Goal: Task Accomplishment & Management: Manage account settings

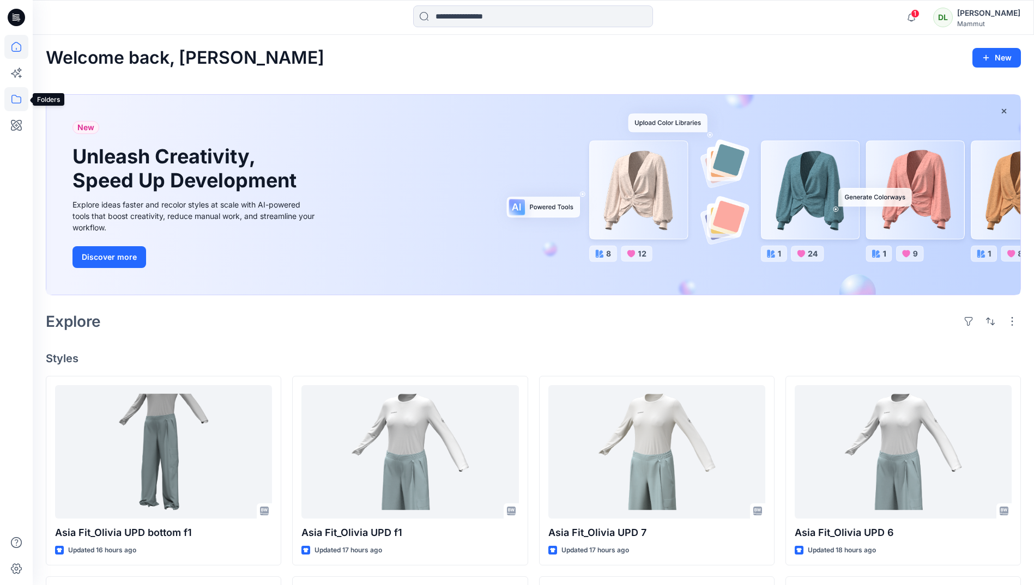
click at [20, 103] on icon at bounding box center [16, 99] width 10 height 9
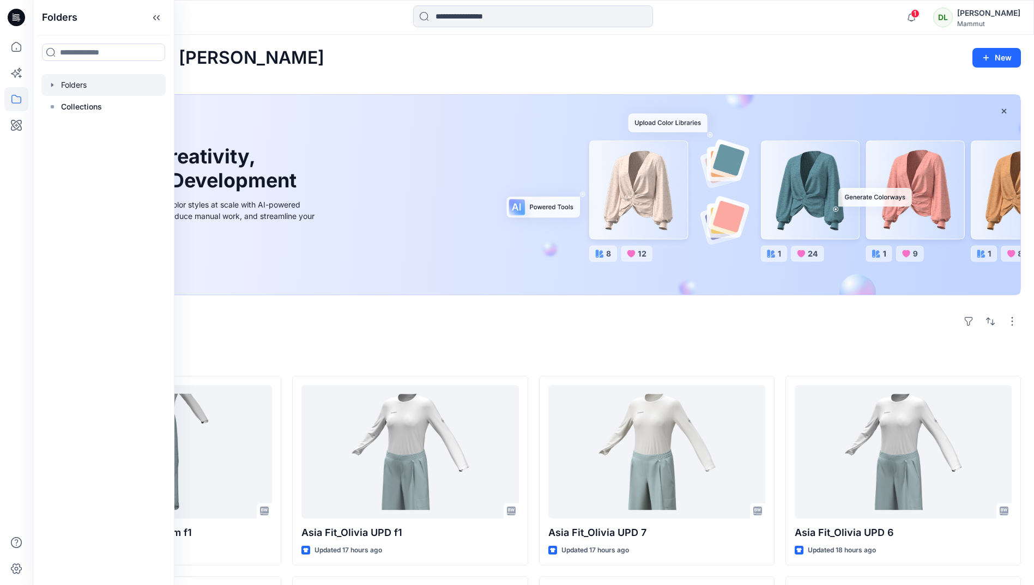
click at [68, 83] on div at bounding box center [103, 85] width 124 height 22
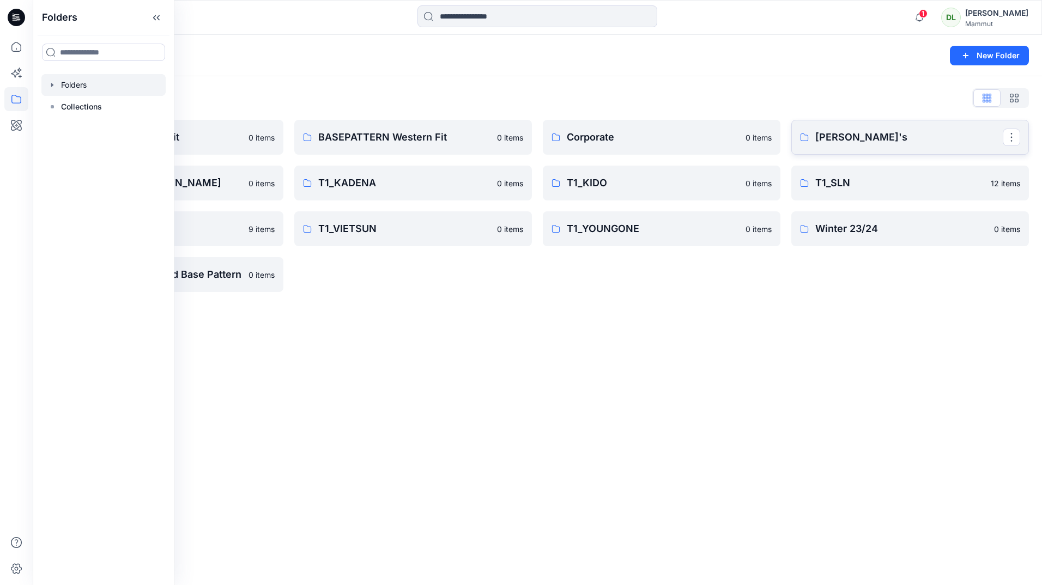
click at [862, 139] on p "[PERSON_NAME]'s" at bounding box center [908, 137] width 187 height 15
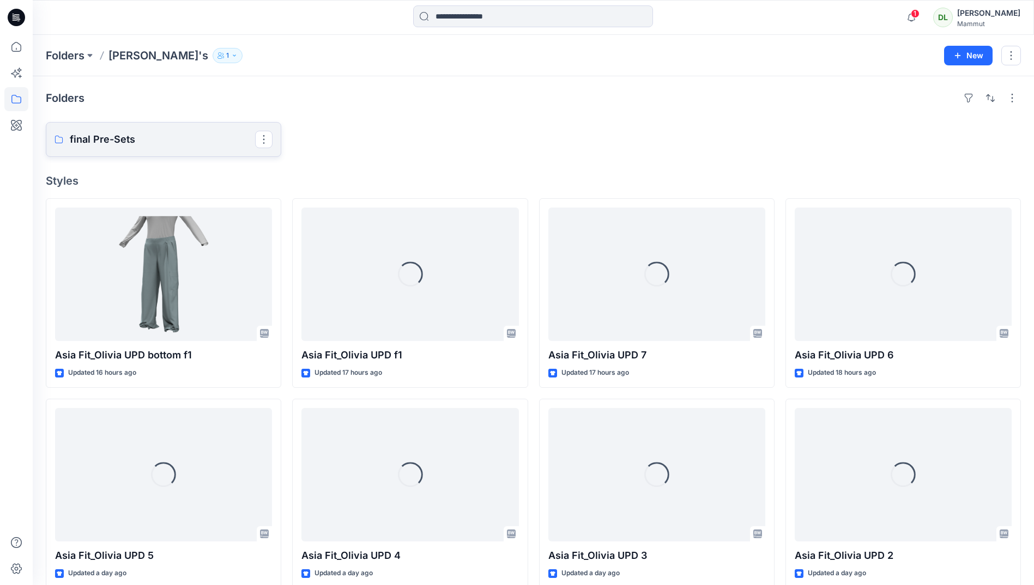
click at [228, 149] on link "final Pre-Sets" at bounding box center [163, 139] width 235 height 35
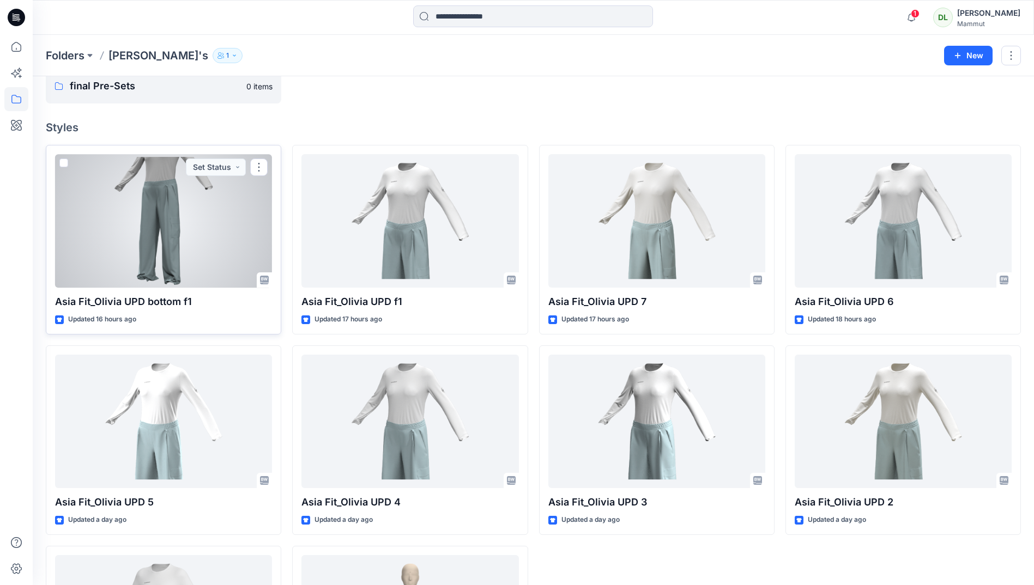
scroll to position [108, 0]
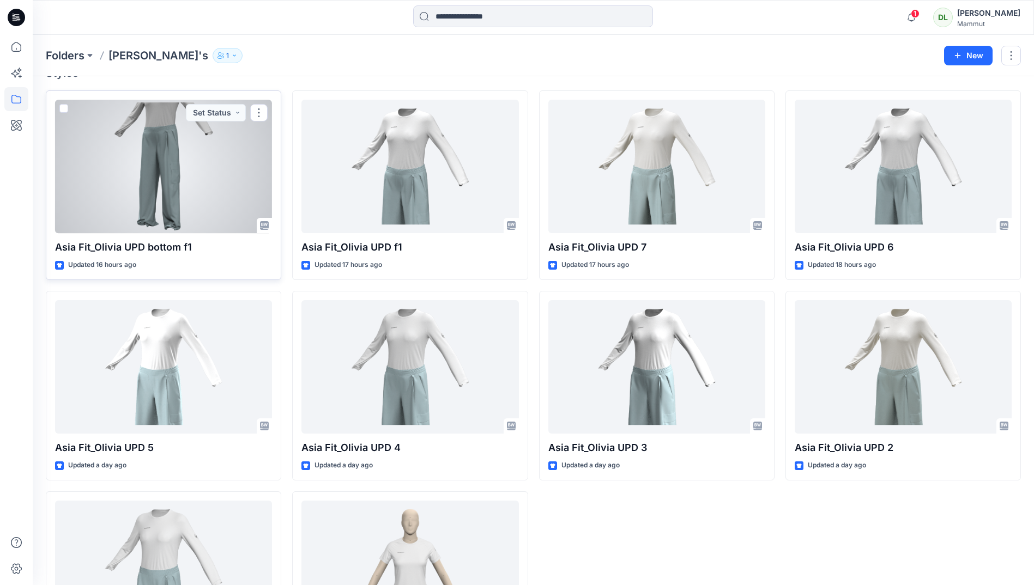
click at [237, 179] on div at bounding box center [163, 167] width 217 height 134
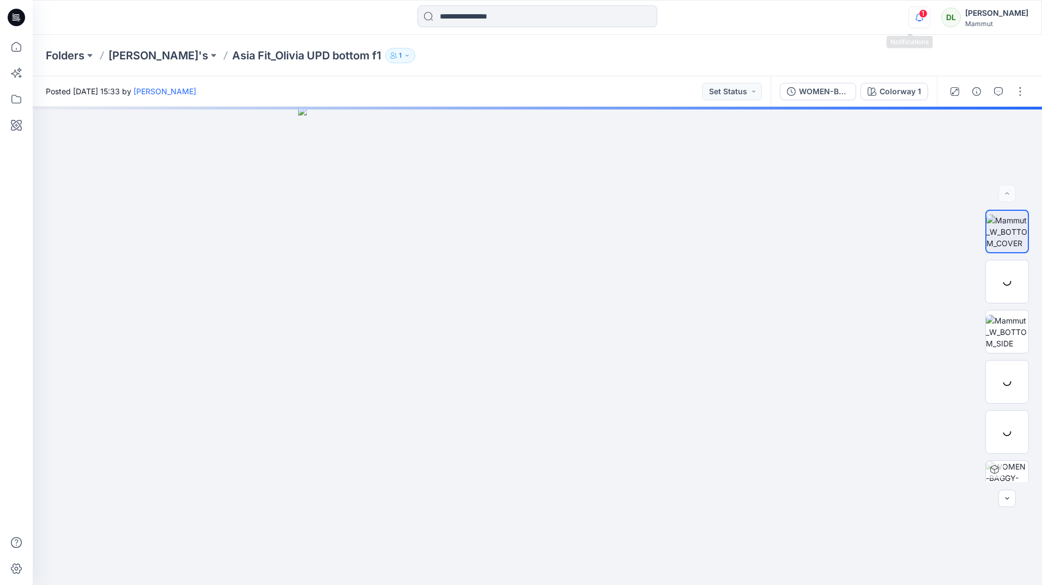
click at [918, 20] on icon "button" at bounding box center [919, 21] width 3 height 2
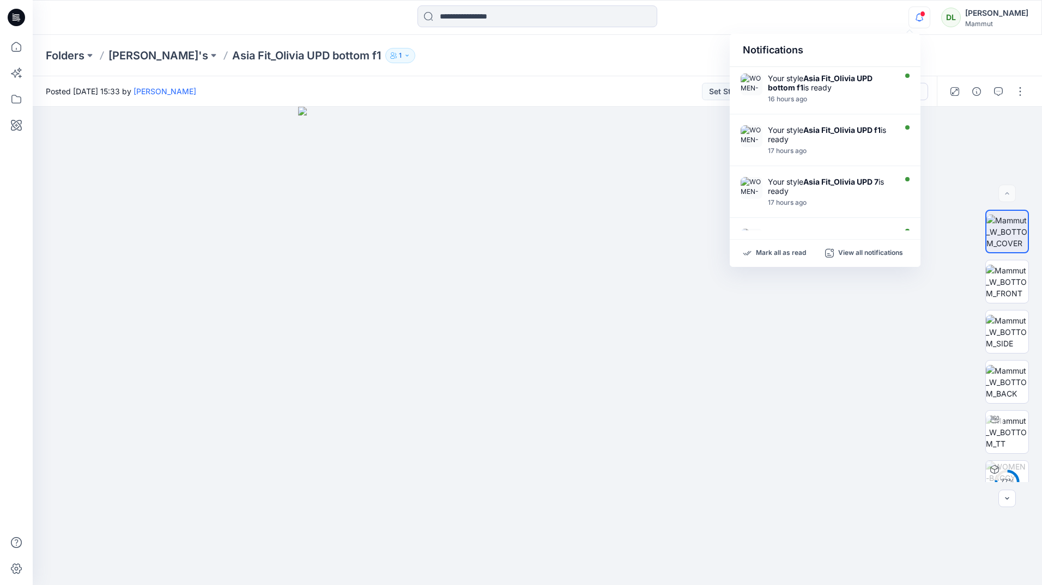
click at [911, 21] on icon "button" at bounding box center [919, 18] width 21 height 22
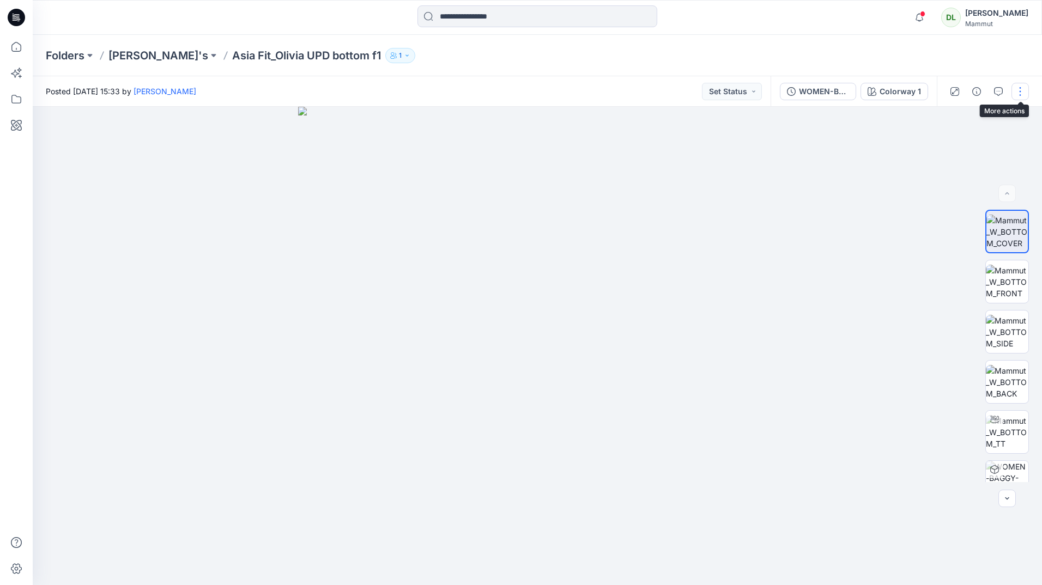
click at [1021, 94] on button "button" at bounding box center [1019, 91] width 17 height 17
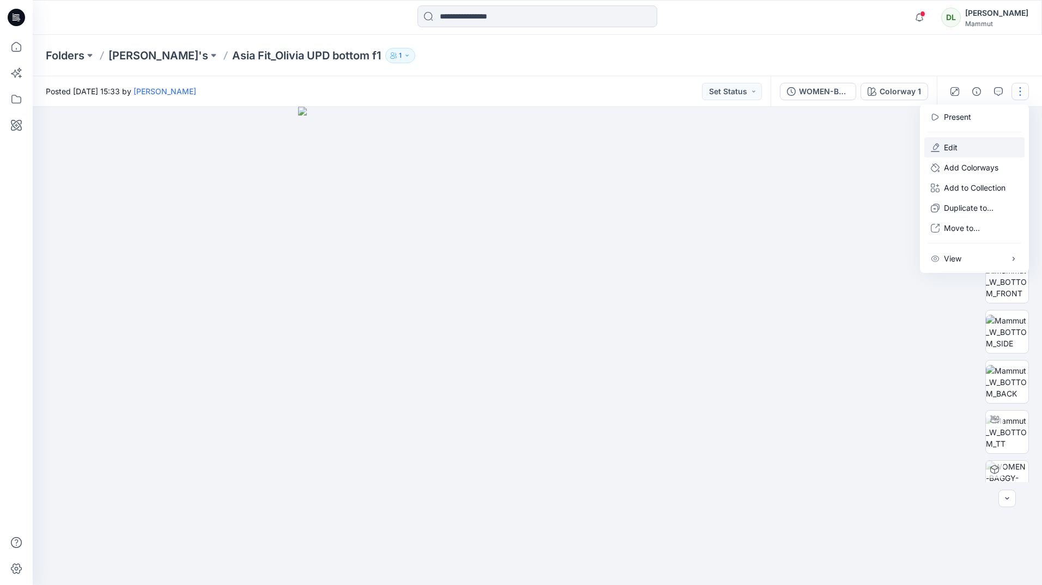
click at [979, 143] on button "Edit" at bounding box center [974, 147] width 100 height 20
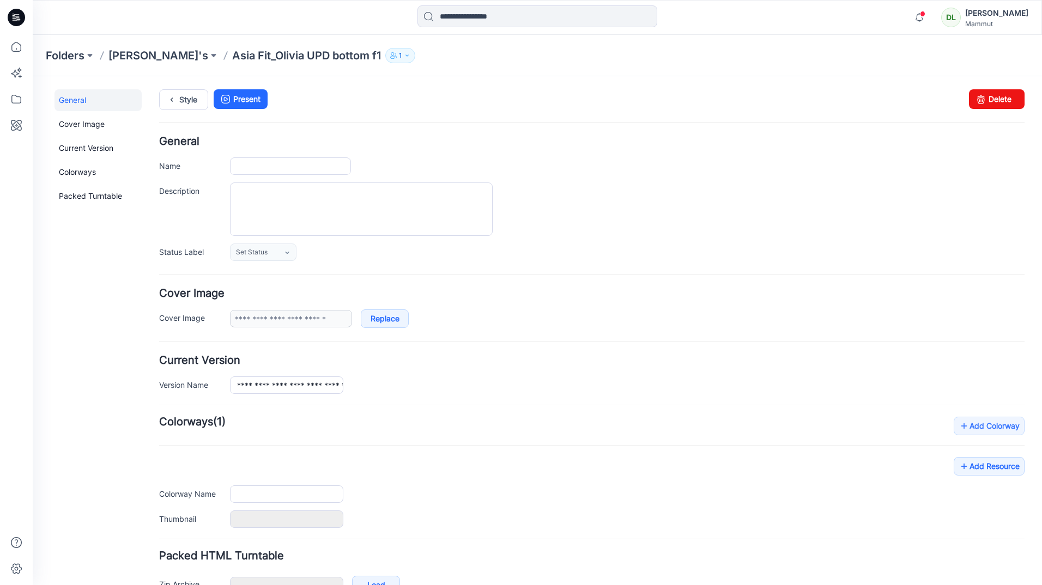
type input "**********"
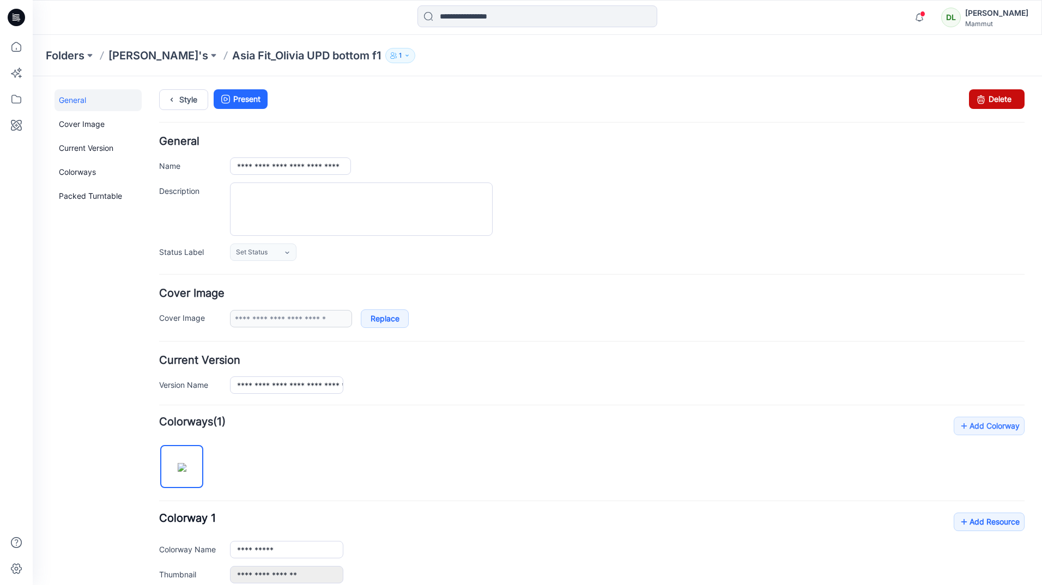
click at [978, 108] on icon at bounding box center [980, 99] width 15 height 20
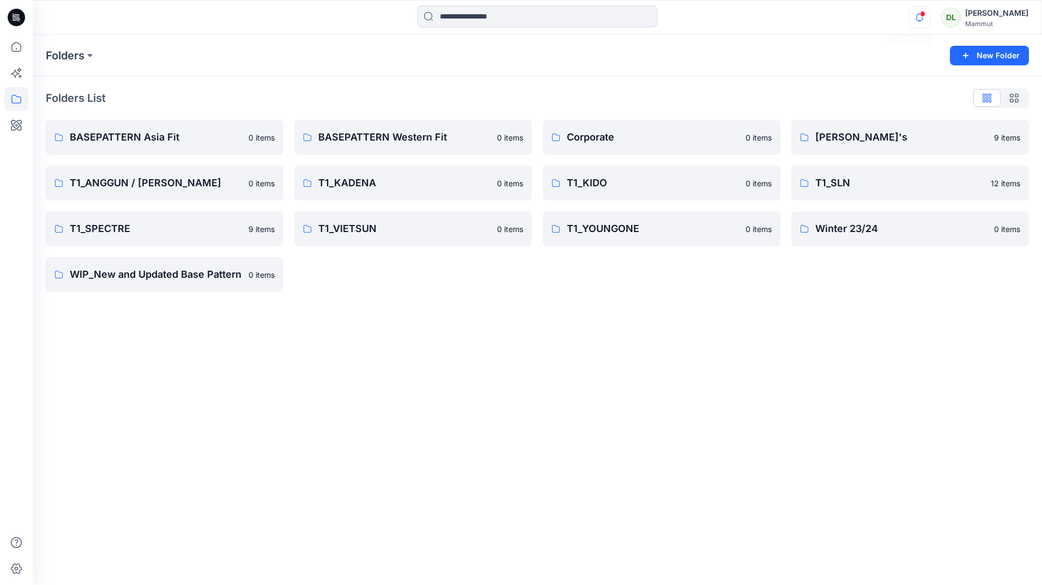
click at [918, 21] on icon "button" at bounding box center [919, 21] width 3 height 2
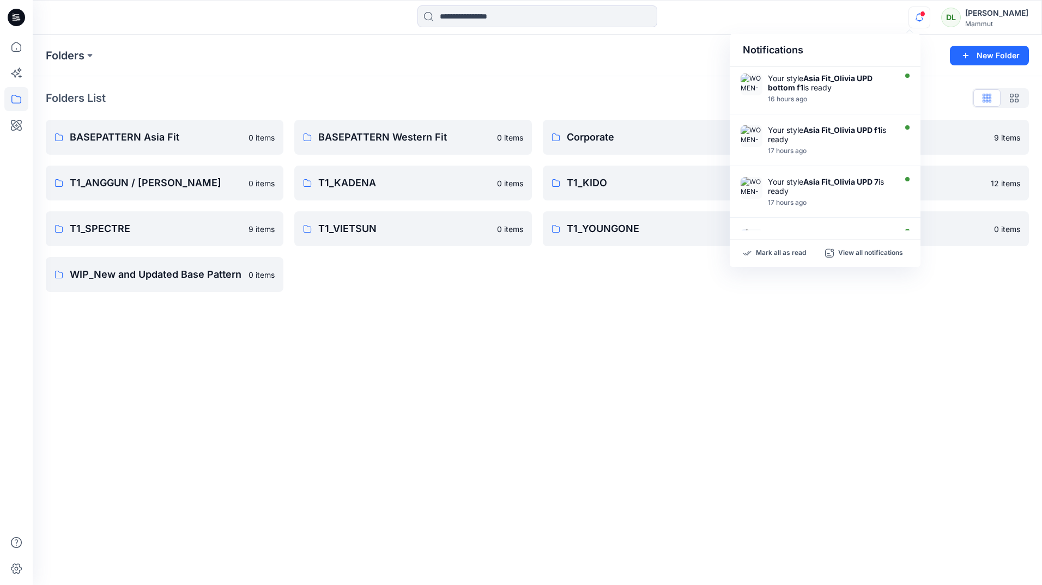
click at [918, 21] on icon "button" at bounding box center [919, 21] width 3 height 2
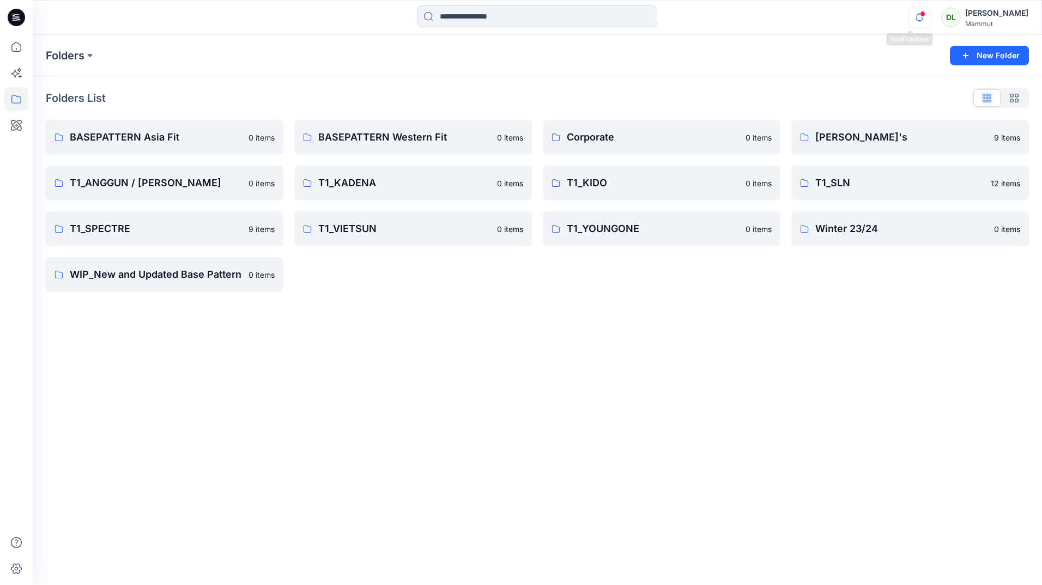
click at [909, 12] on icon "button" at bounding box center [919, 18] width 21 height 22
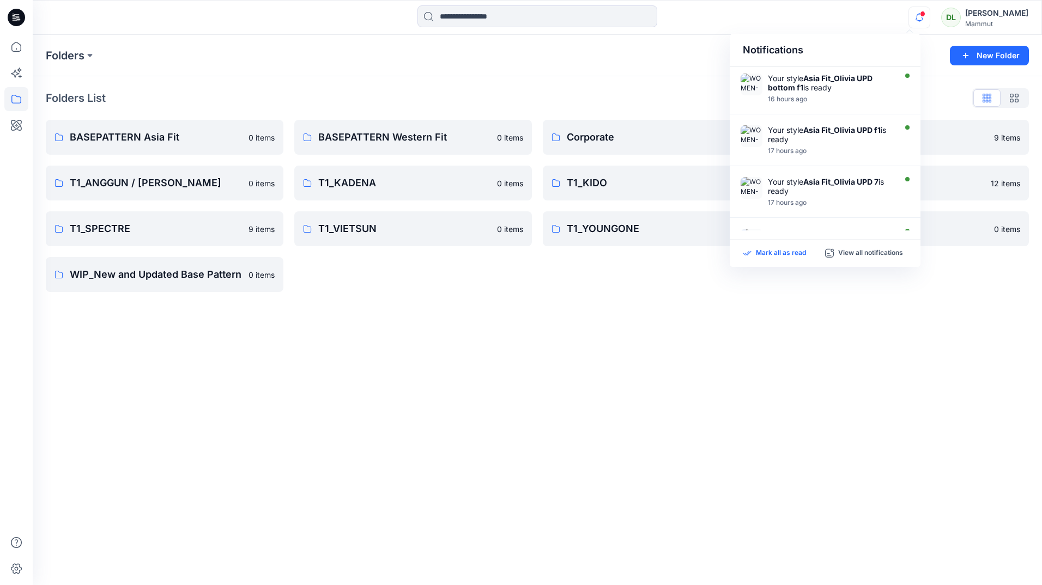
click at [785, 253] on p "Mark all as read" at bounding box center [781, 253] width 50 height 10
click at [677, 343] on div "Folders New Folder Folders List BASEPATTERN Asia Fit 0 items T1_ANGGUN / AMEYA …" at bounding box center [537, 310] width 1009 height 550
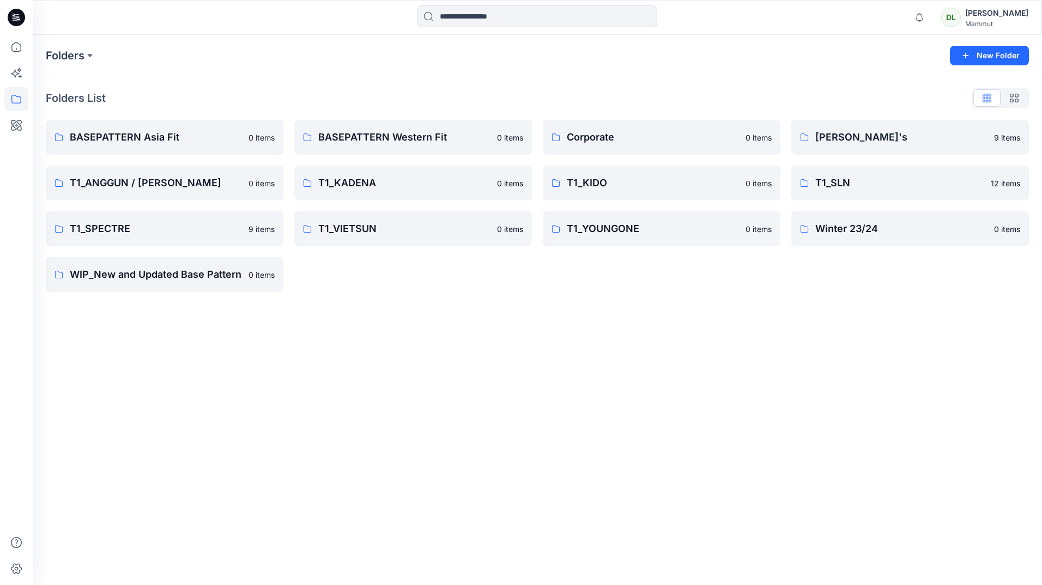
click at [828, 142] on p "[PERSON_NAME]'s" at bounding box center [901, 137] width 172 height 15
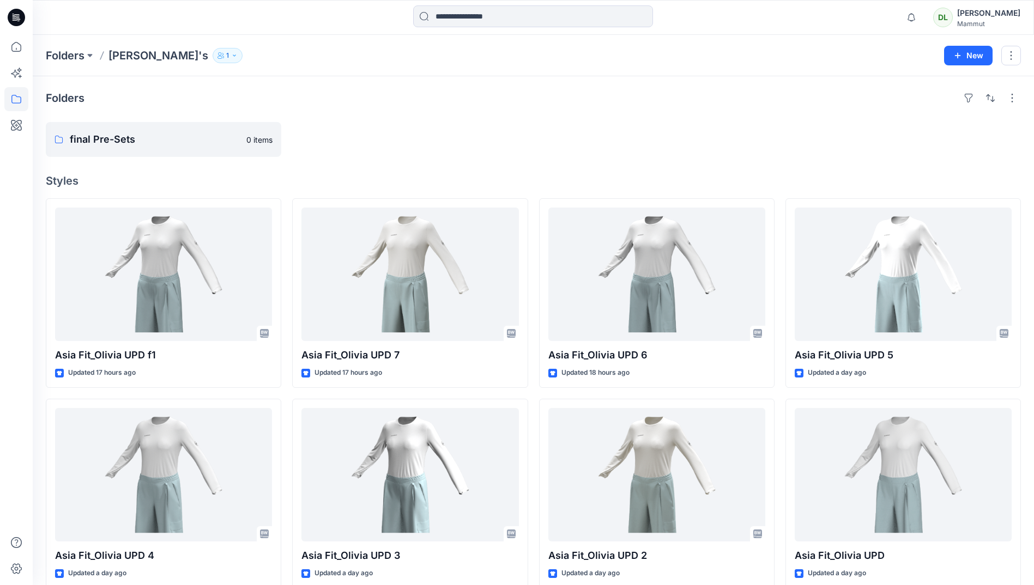
click at [558, 170] on div "Folders final Pre-Sets 0 items Styles Asia Fit_Olivia UPD f1 Updated 17 hours a…" at bounding box center [533, 439] width 1001 height 726
